Goal: Navigation & Orientation: Find specific page/section

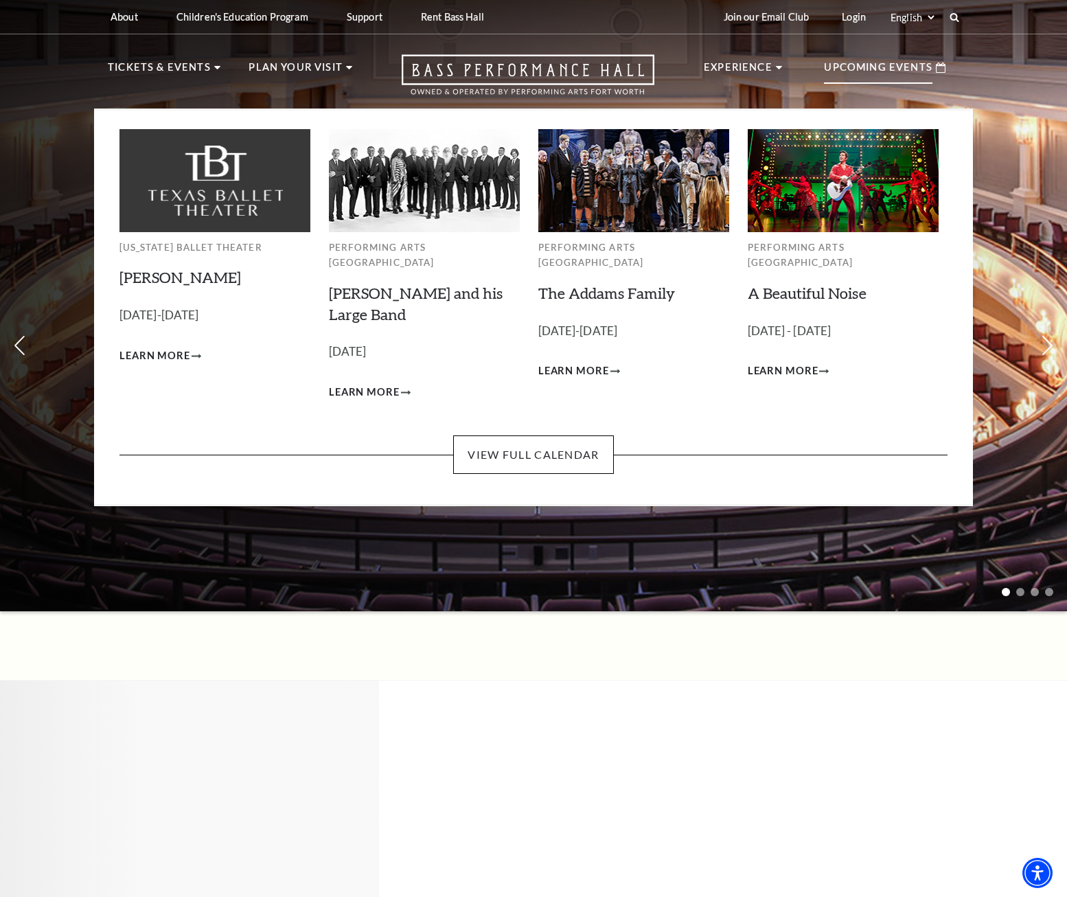
click at [926, 71] on p "Upcoming Events" at bounding box center [878, 71] width 109 height 25
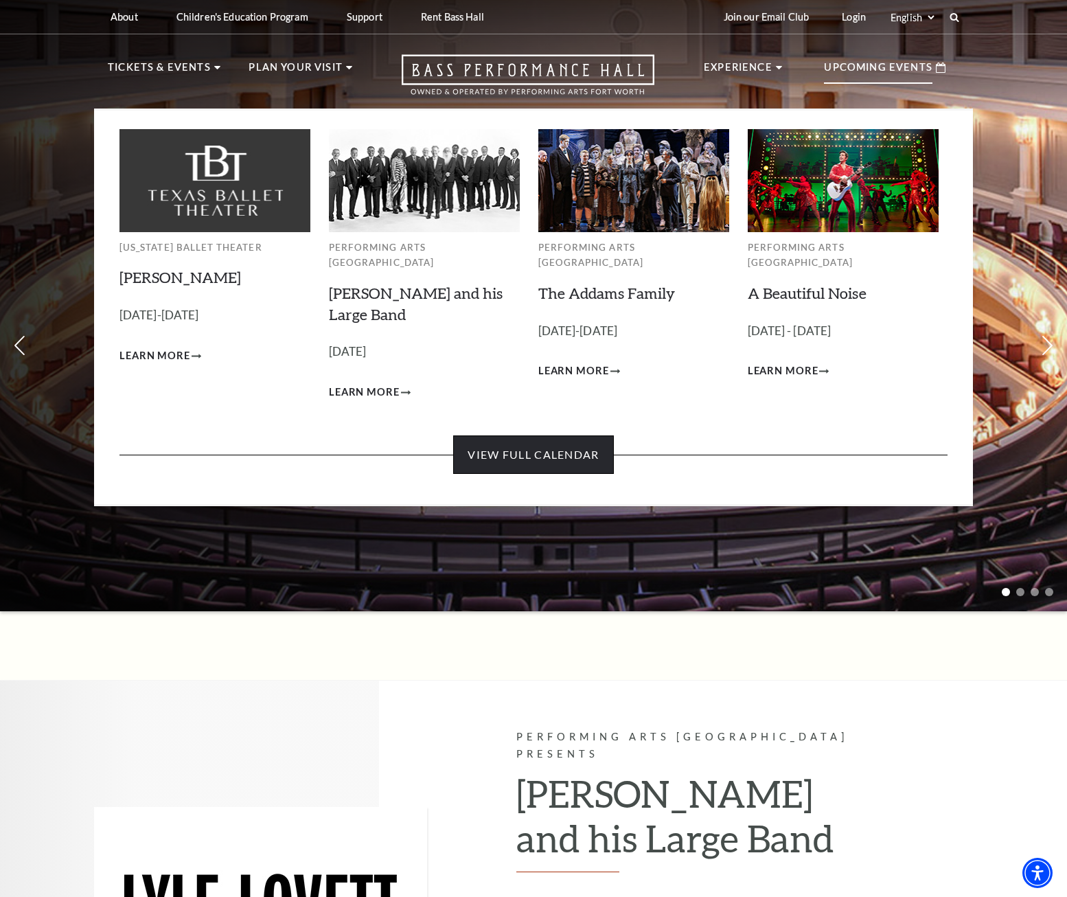
click at [553, 445] on link "View Full Calendar" at bounding box center [533, 454] width 160 height 38
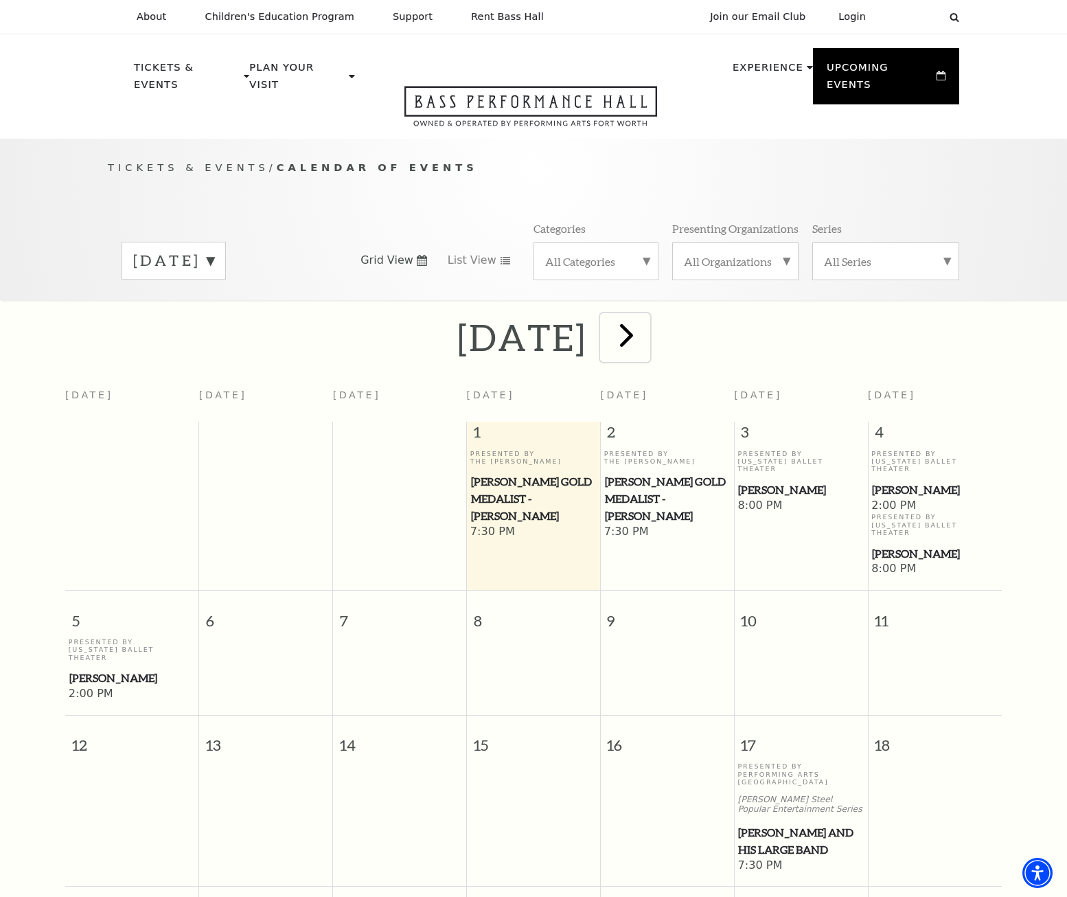
click at [646, 317] on span "next" at bounding box center [626, 334] width 39 height 39
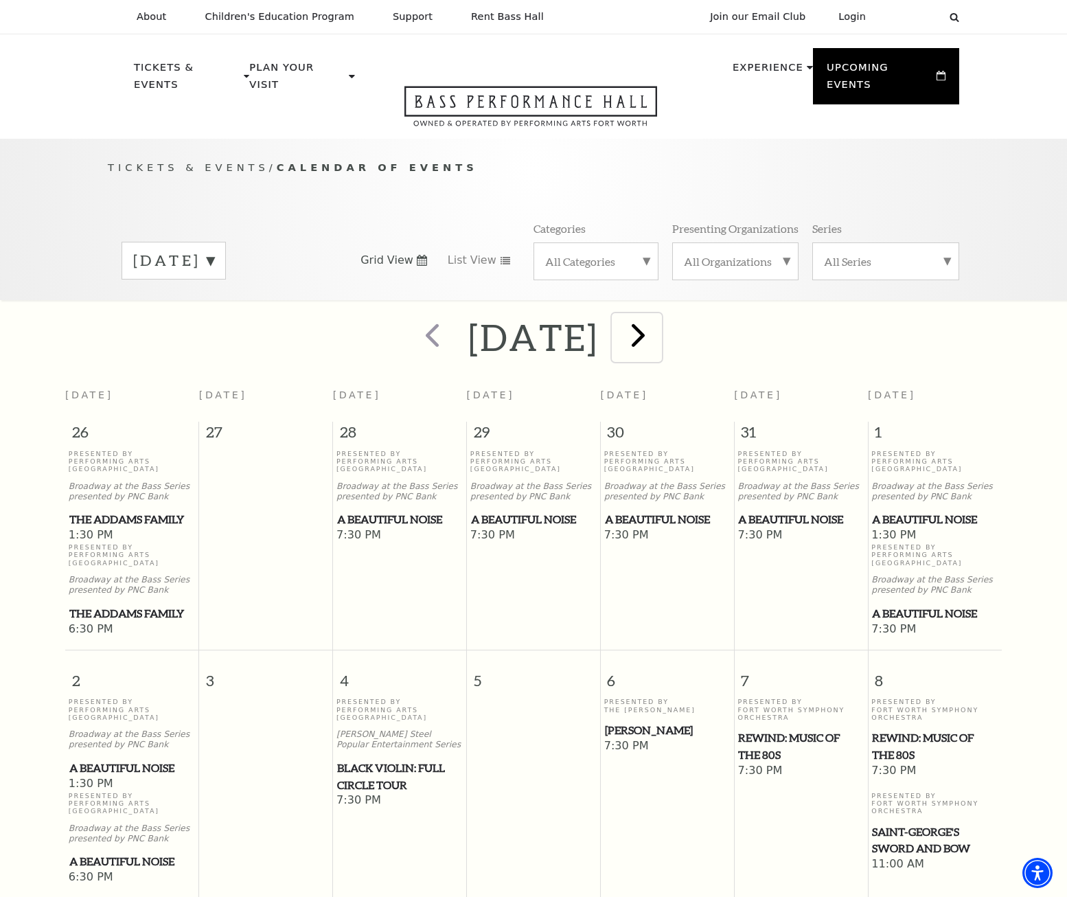
click at [658, 326] on span "next" at bounding box center [638, 334] width 39 height 39
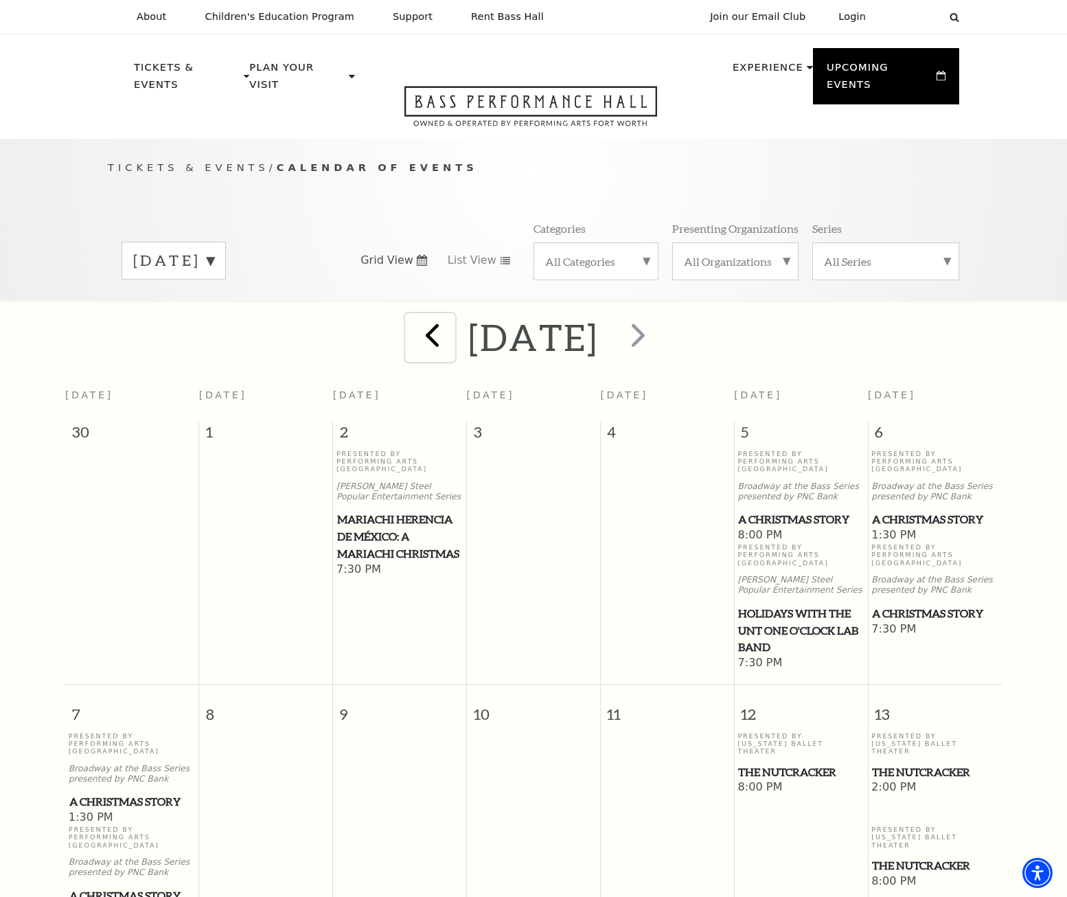
click at [413, 315] on span "prev" at bounding box center [432, 334] width 39 height 39
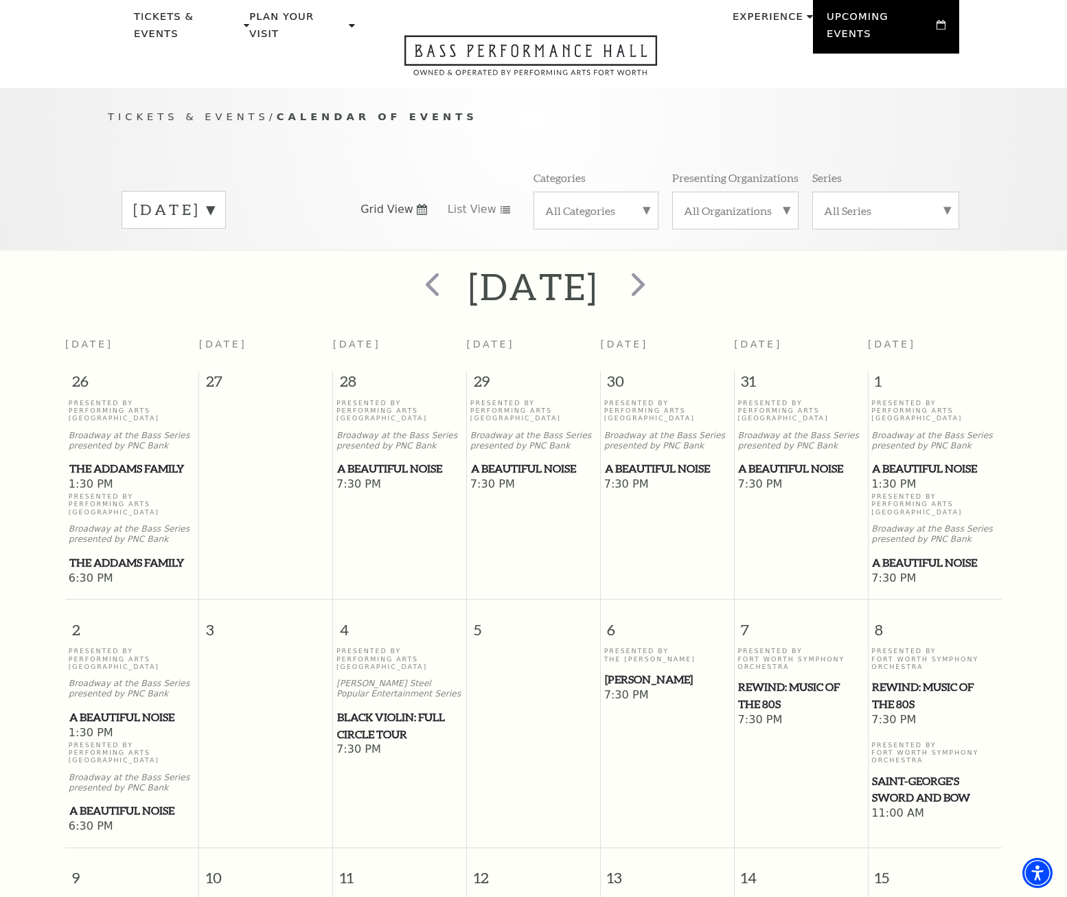
scroll to position [122, 0]
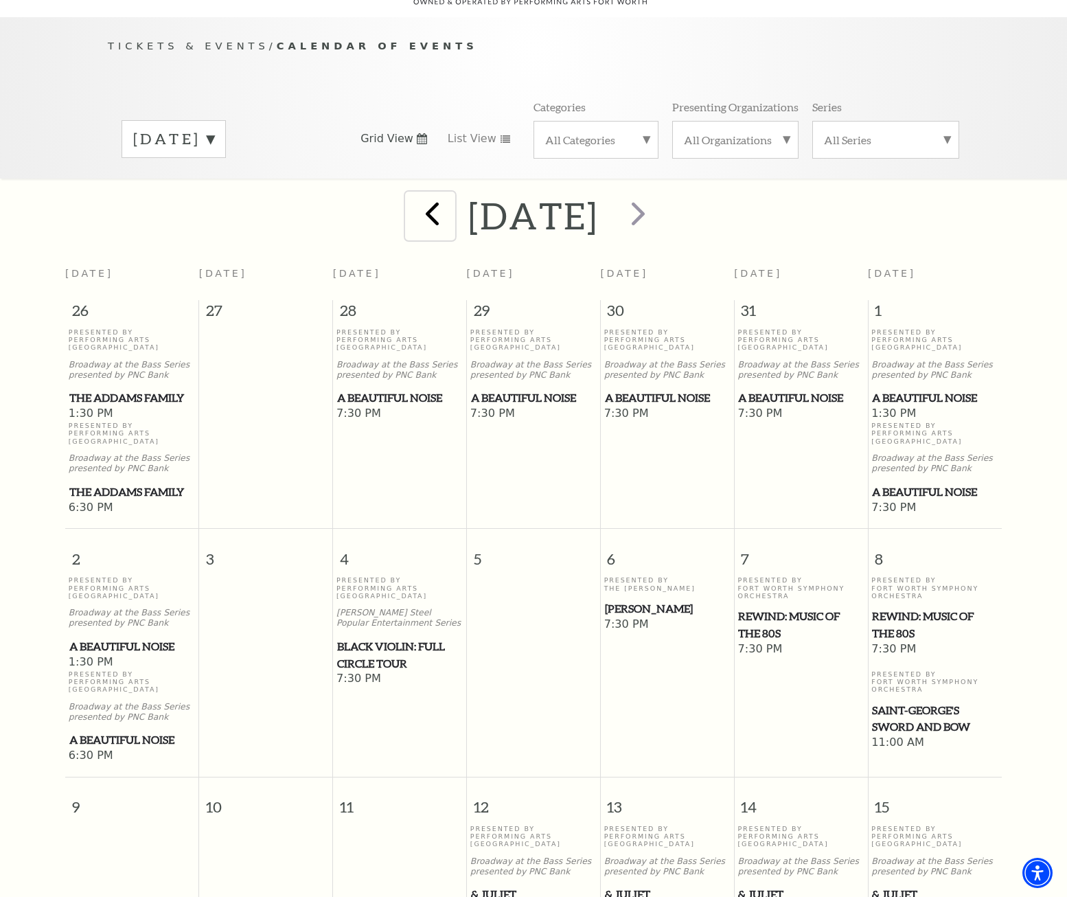
click at [413, 209] on span "prev" at bounding box center [432, 213] width 39 height 39
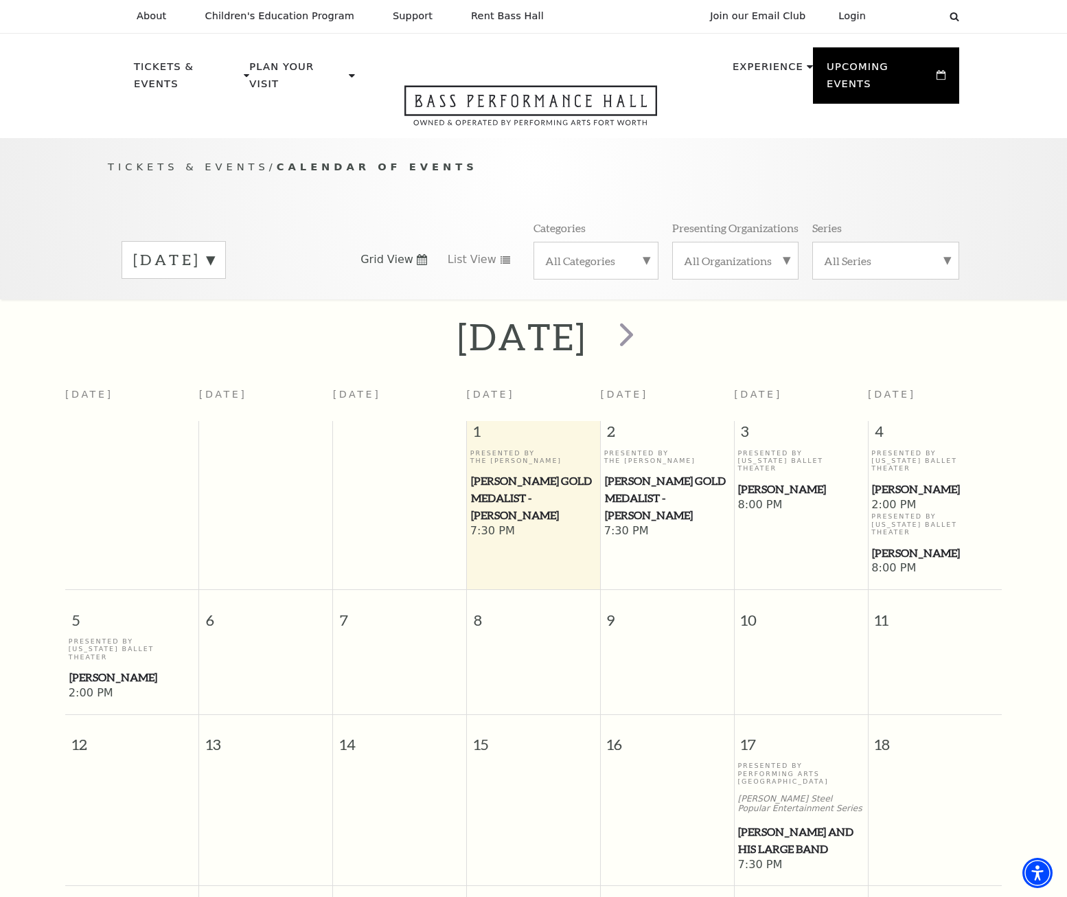
scroll to position [0, 0]
click at [646, 338] on span "next" at bounding box center [626, 334] width 39 height 39
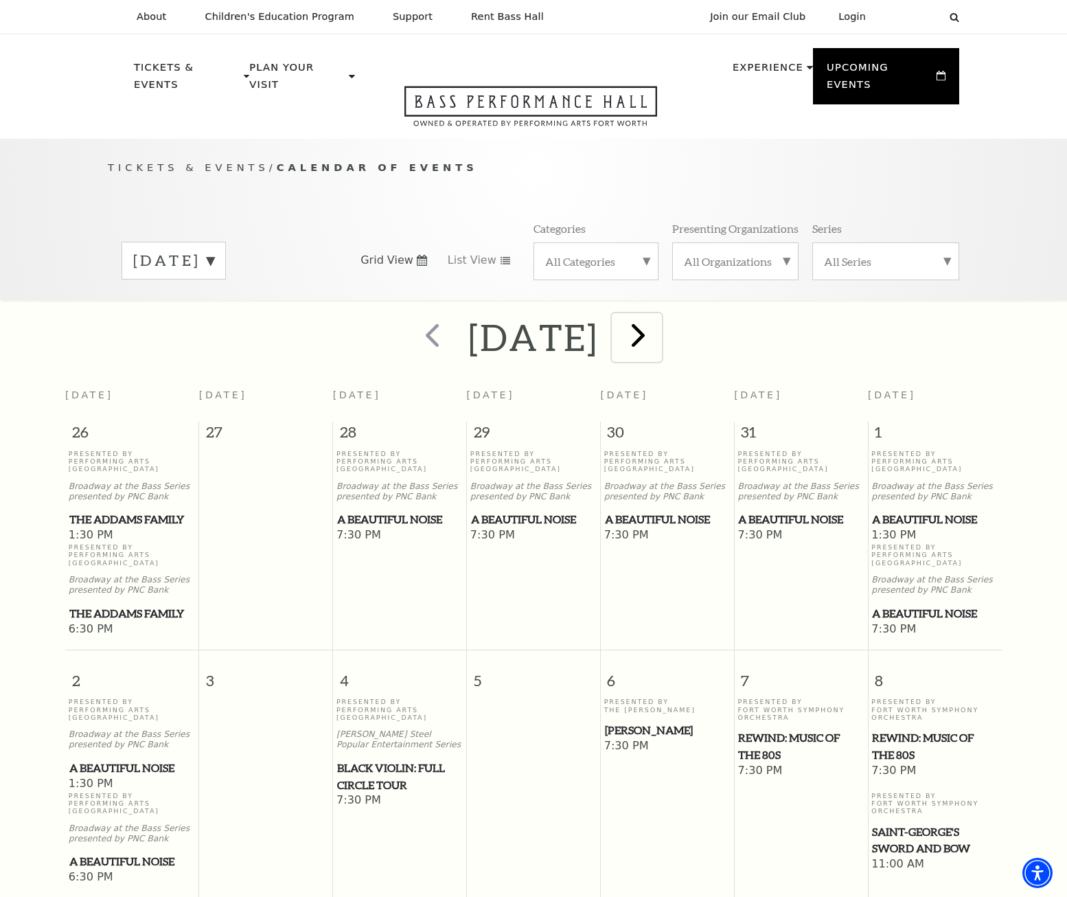
click at [658, 330] on span "next" at bounding box center [638, 334] width 39 height 39
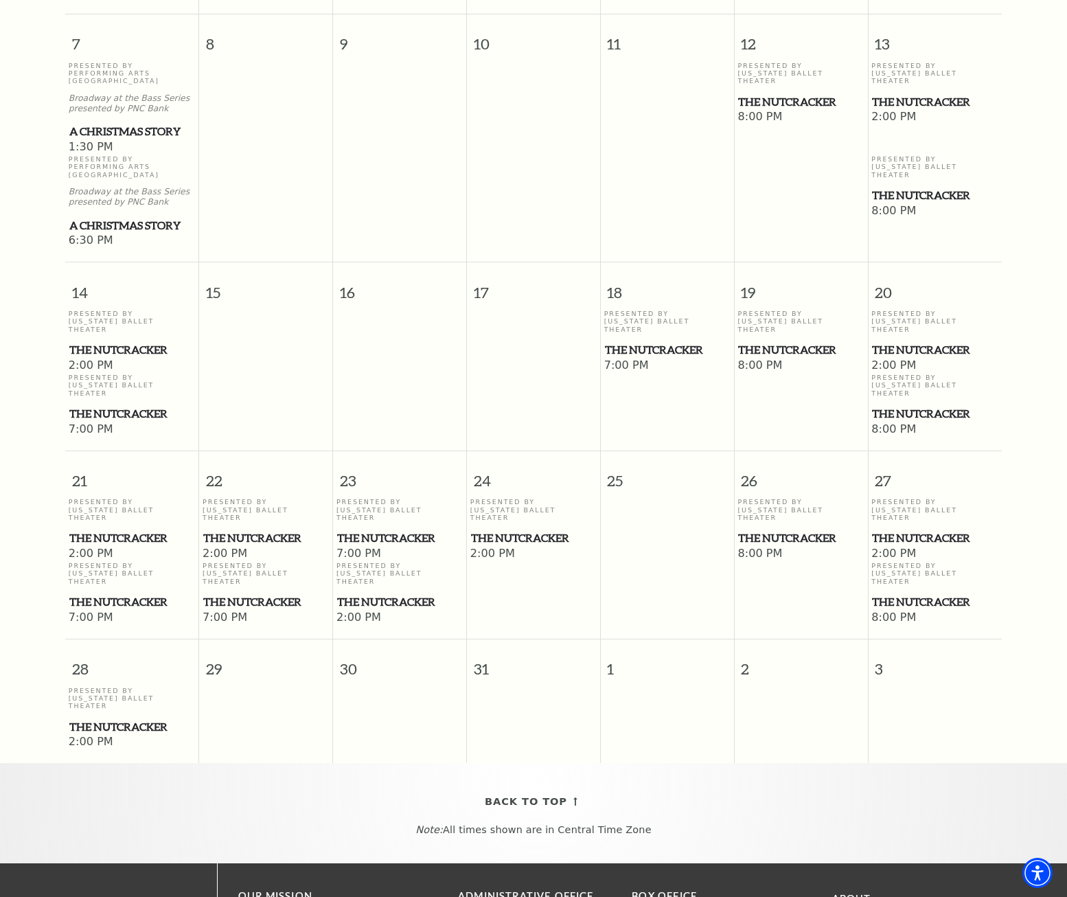
scroll to position [671, 0]
